Goal: Find specific page/section: Find specific page/section

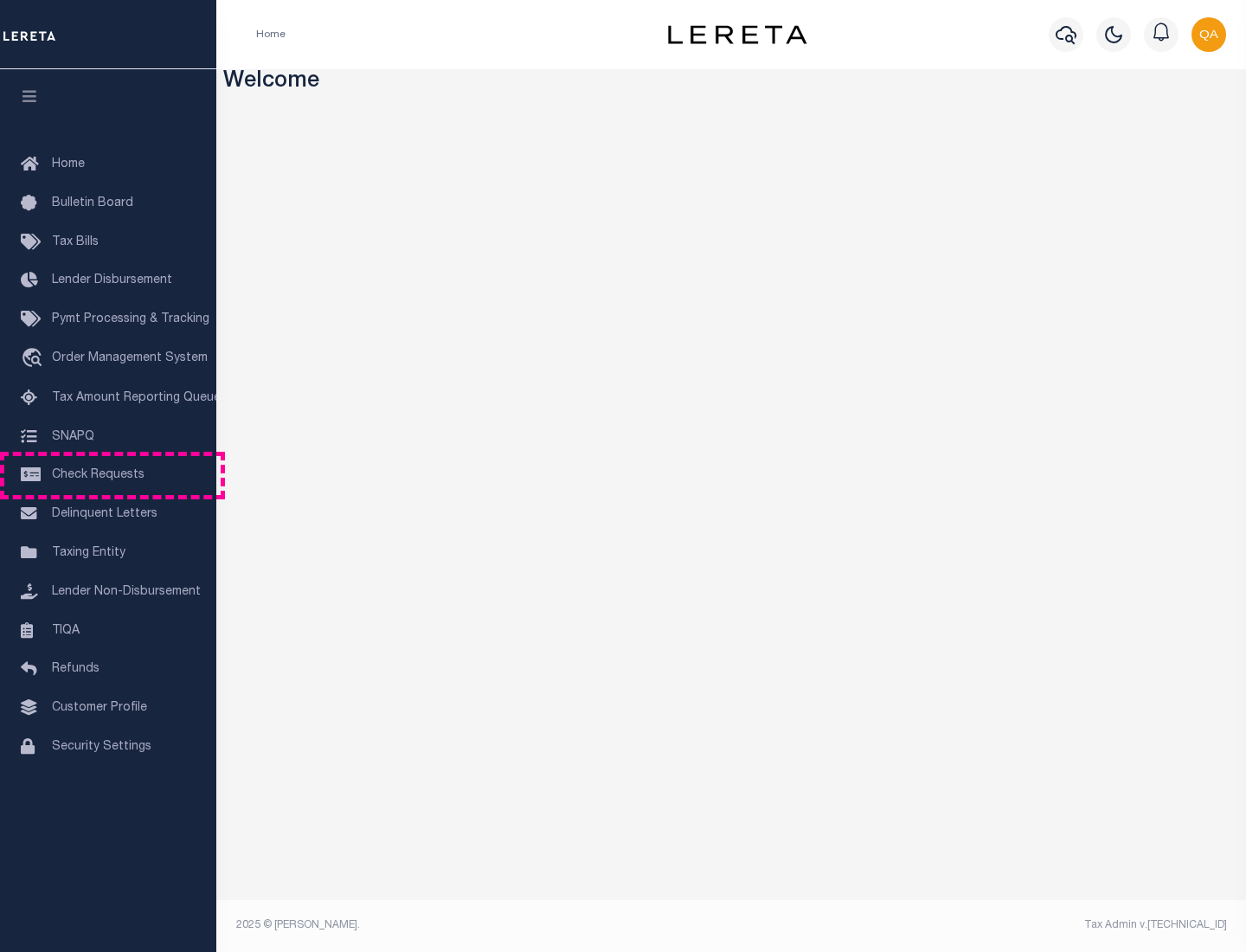
click at [108, 475] on span "Check Requests" at bounding box center [98, 475] width 93 height 12
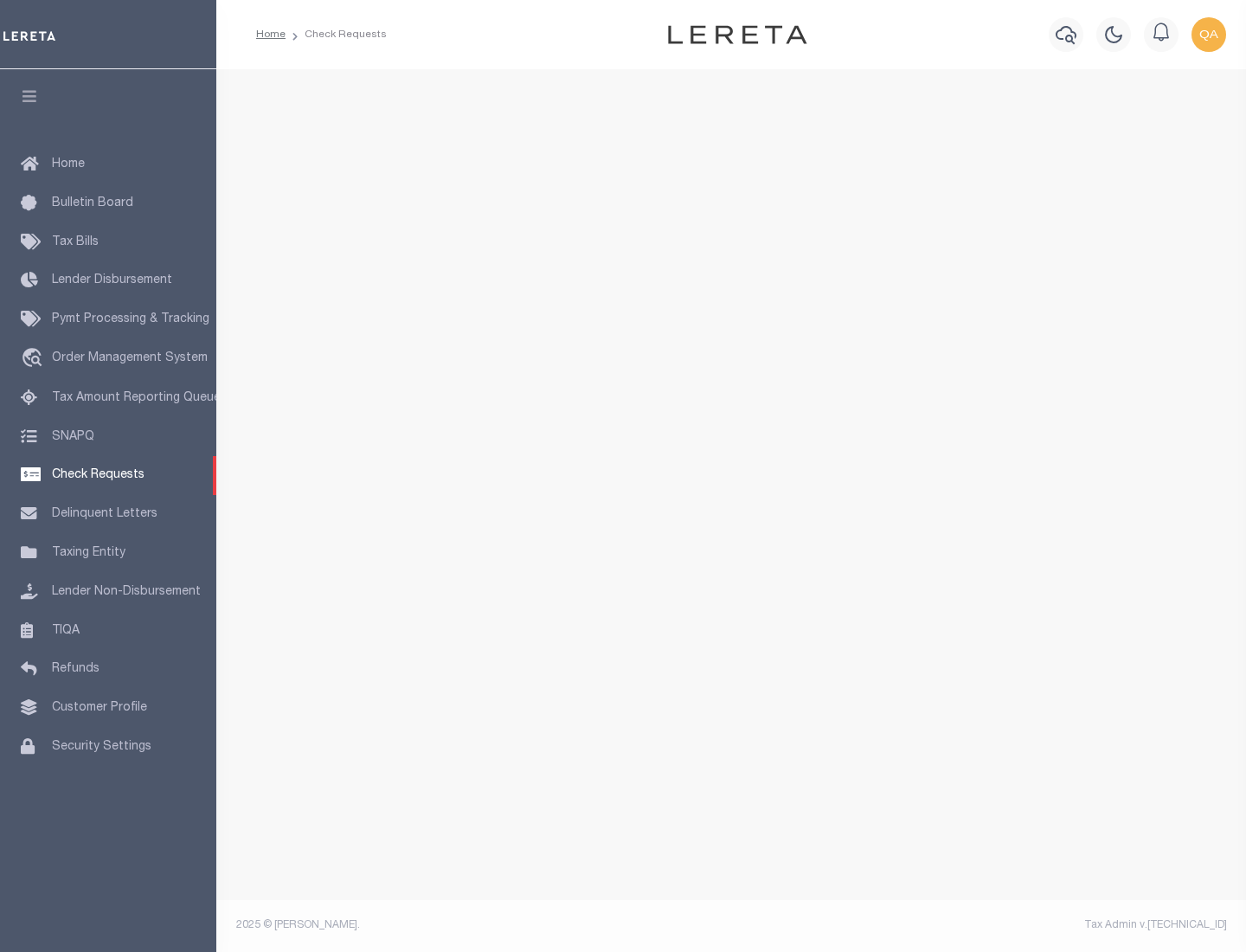
select select "50"
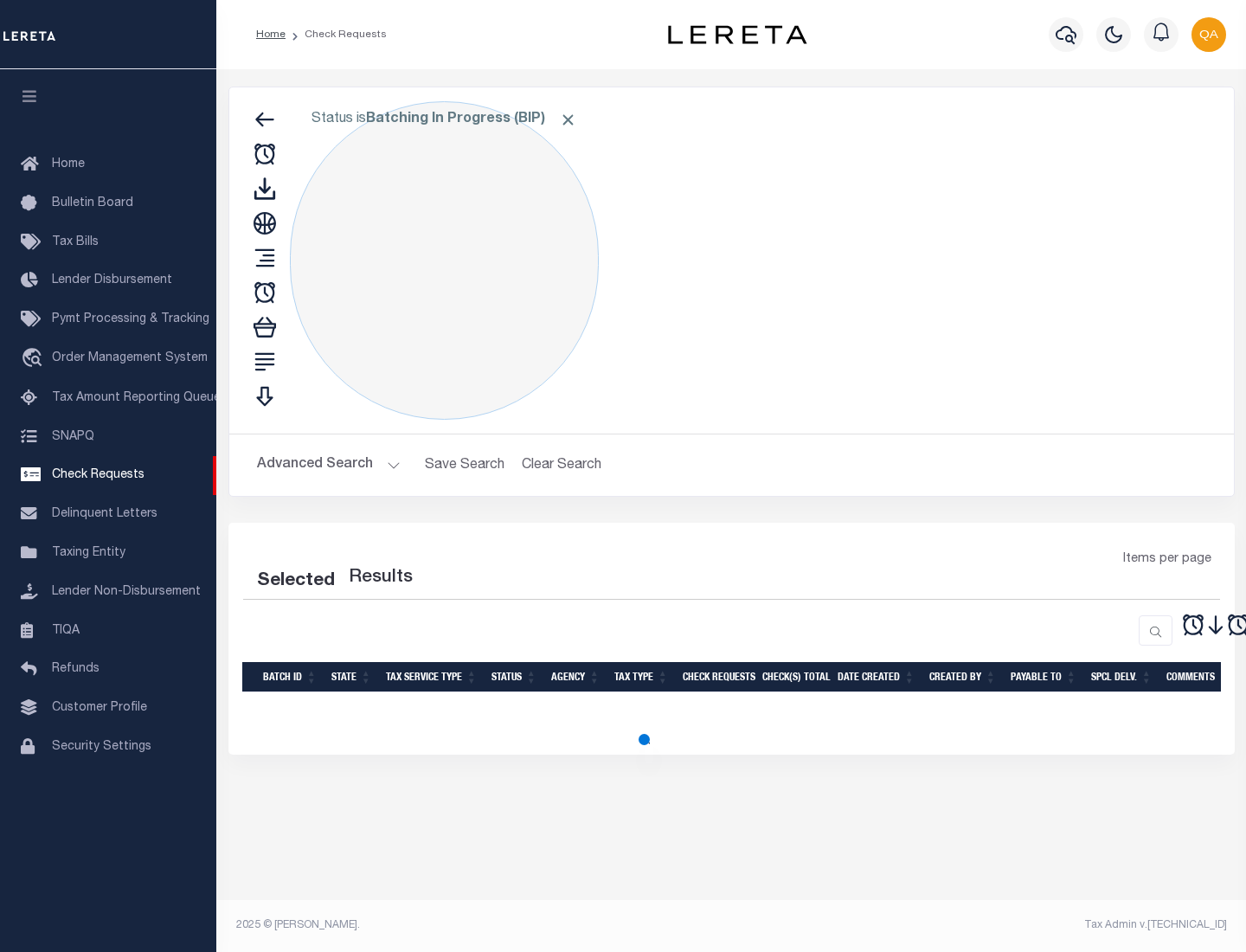
select select "50"
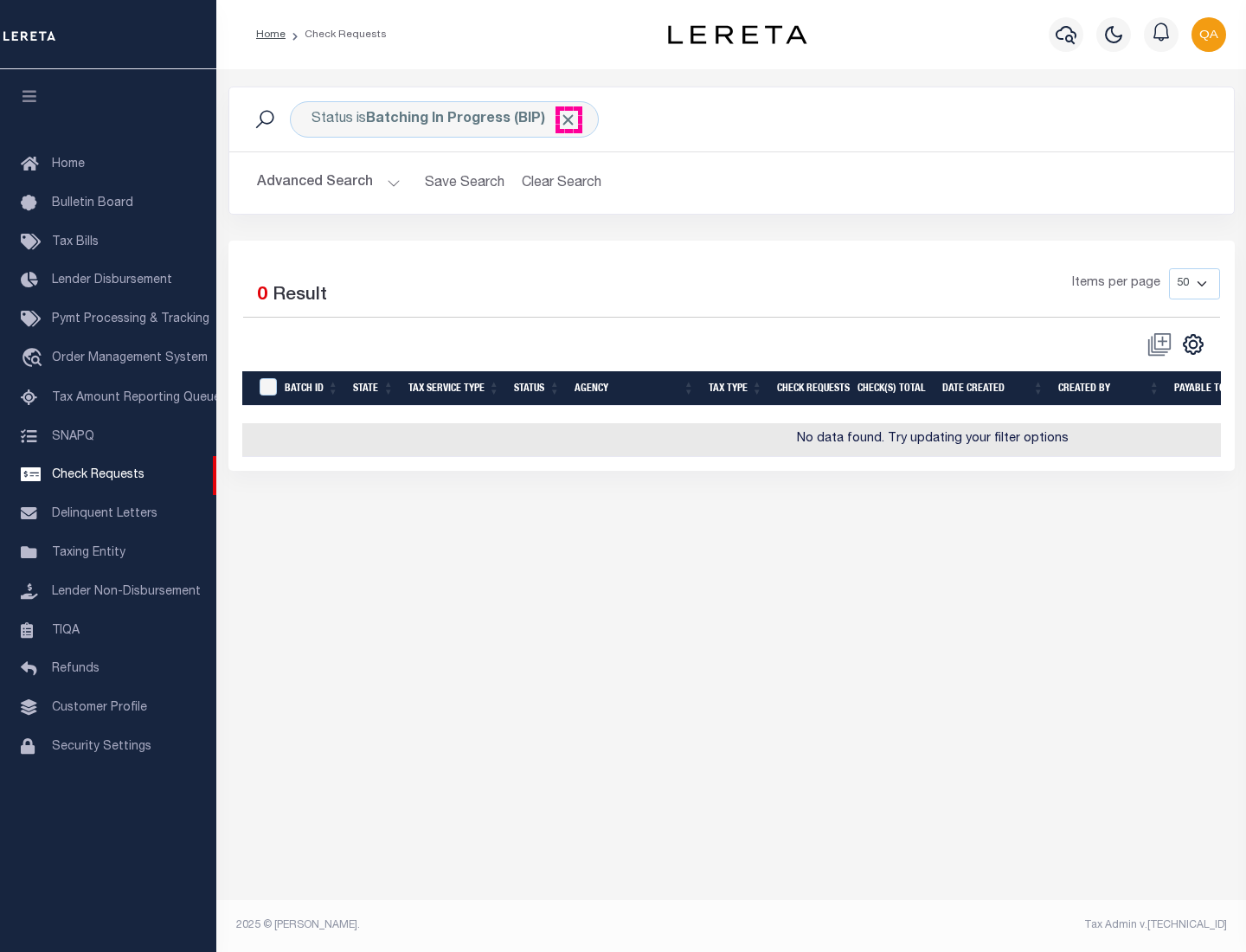
click at [569, 120] on span "Click to Remove" at bounding box center [568, 120] width 18 height 18
